Goal: Complete application form

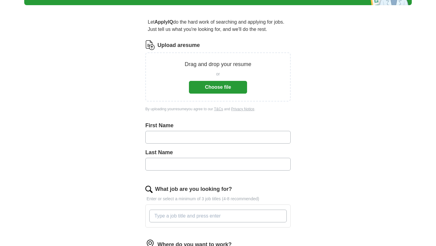
scroll to position [42, 0]
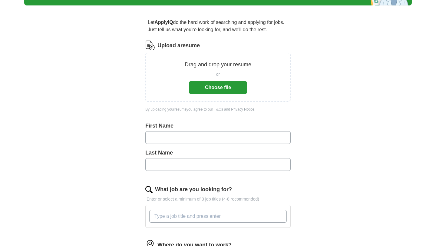
click at [213, 86] on button "Choose file" at bounding box center [218, 87] width 58 height 13
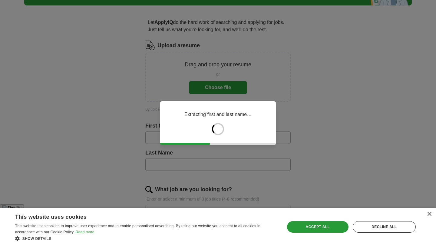
click at [288, 58] on div "Extracting first and last name…" at bounding box center [218, 123] width 436 height 246
click at [24, 245] on icon "Close fill prompt" at bounding box center [24, 245] width 0 height 0
click at [324, 225] on div "Accept all" at bounding box center [317, 227] width 61 height 12
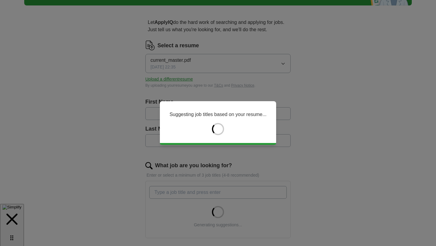
type input "*******"
type input "******"
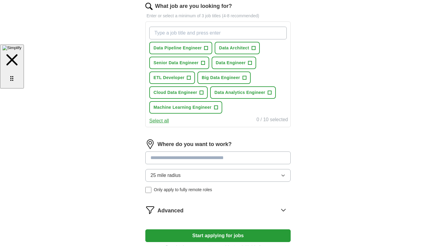
scroll to position [203, 0]
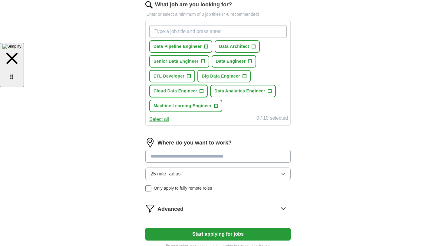
click at [202, 91] on span "+" at bounding box center [202, 91] width 4 height 5
click at [243, 77] on span "+" at bounding box center [244, 76] width 4 height 5
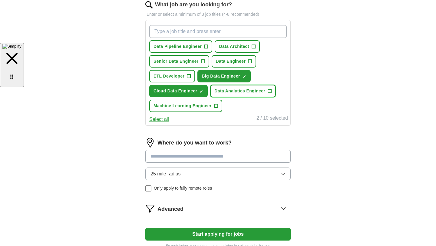
click at [270, 89] on span "+" at bounding box center [270, 91] width 4 height 5
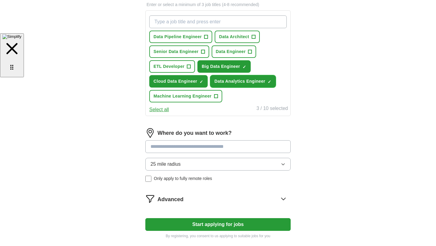
scroll to position [215, 0]
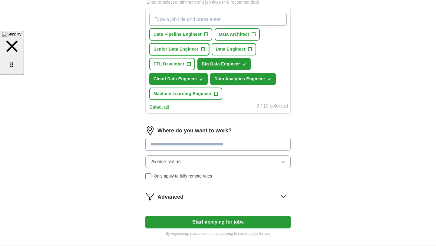
click at [204, 48] on span "+" at bounding box center [203, 49] width 4 height 5
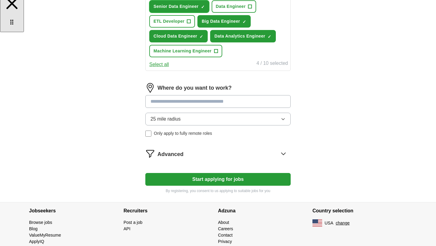
scroll to position [271, 0]
